Goal: Navigation & Orientation: Find specific page/section

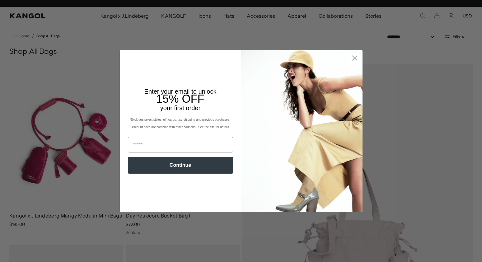
scroll to position [0, 128]
click at [352, 57] on circle "Close dialog" at bounding box center [354, 58] width 10 height 10
click at [355, 57] on icon "Close dialog" at bounding box center [354, 58] width 4 height 4
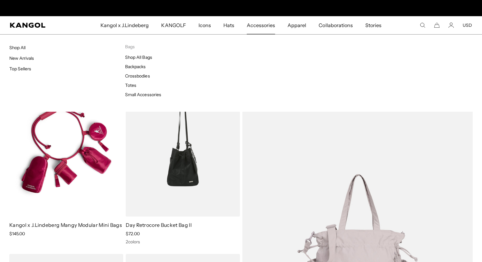
scroll to position [0, 0]
click at [130, 65] on link "Backpacks" at bounding box center [135, 67] width 21 height 6
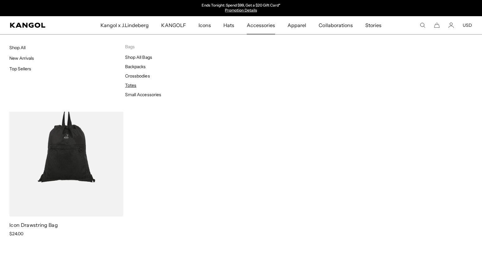
click at [130, 85] on link "Totes" at bounding box center [130, 85] width 11 height 6
